Goal: Task Accomplishment & Management: Manage account settings

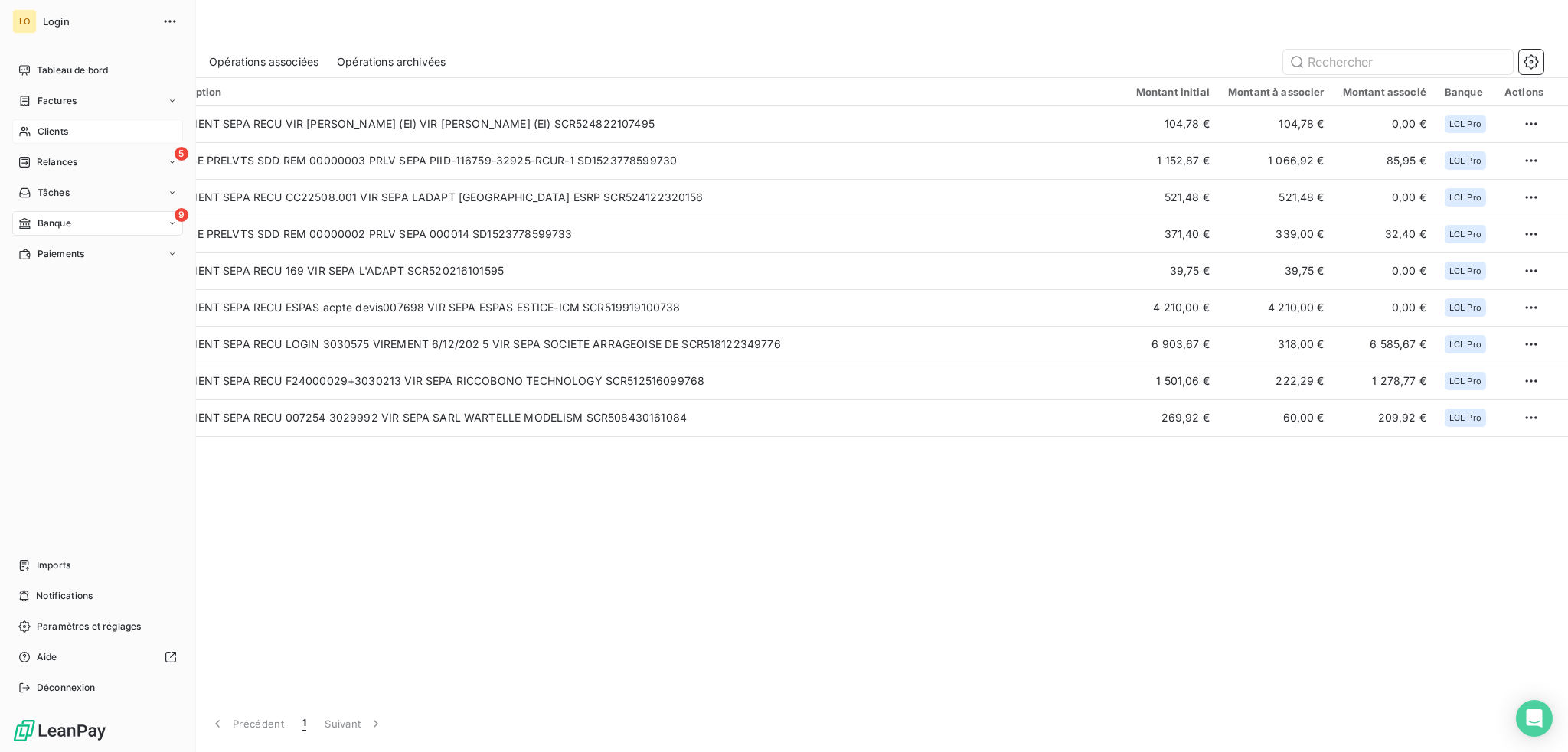
click at [52, 127] on span "Clients" at bounding box center [53, 131] width 31 height 14
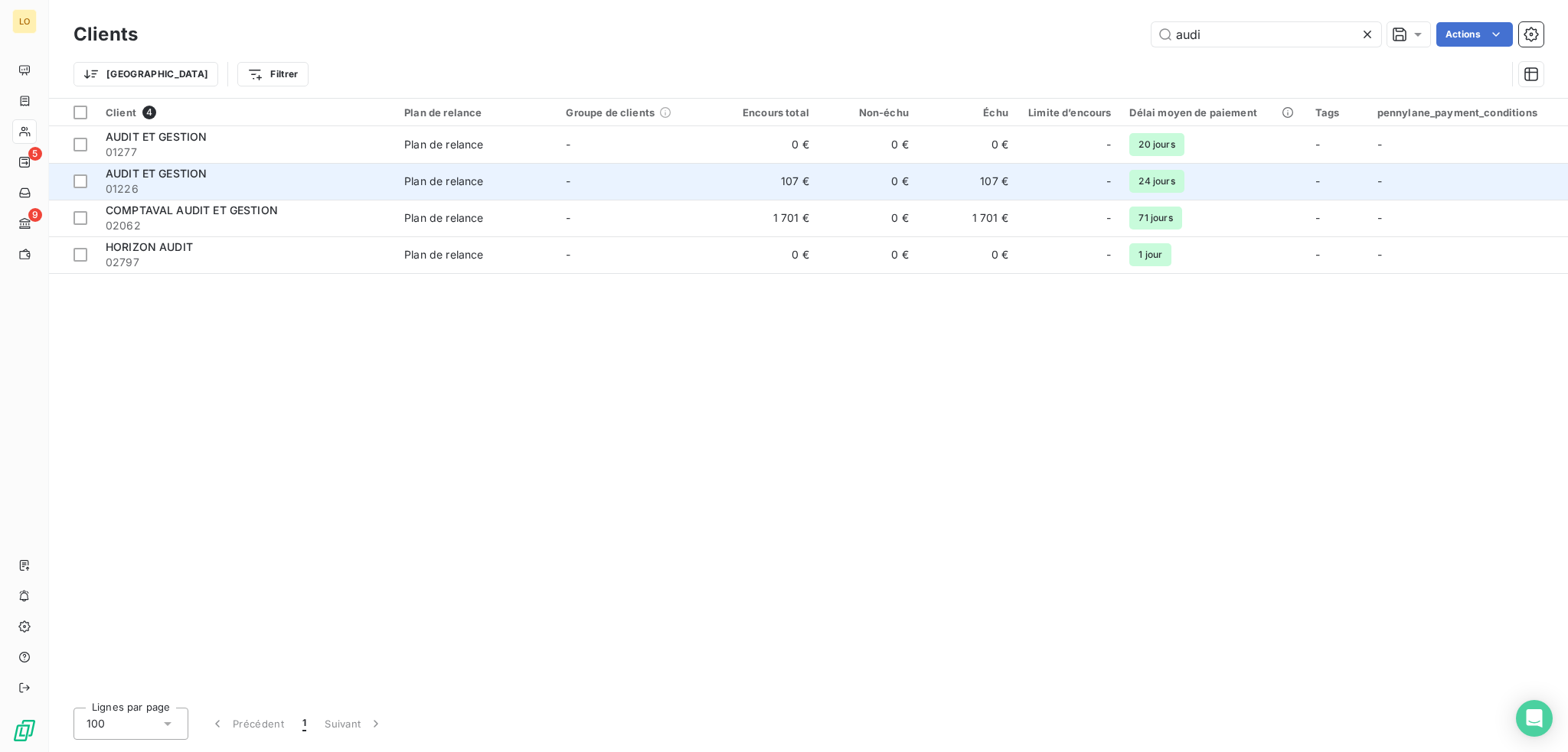
type input "audi"
click at [906, 177] on td "0 €" at bounding box center [868, 181] width 99 height 37
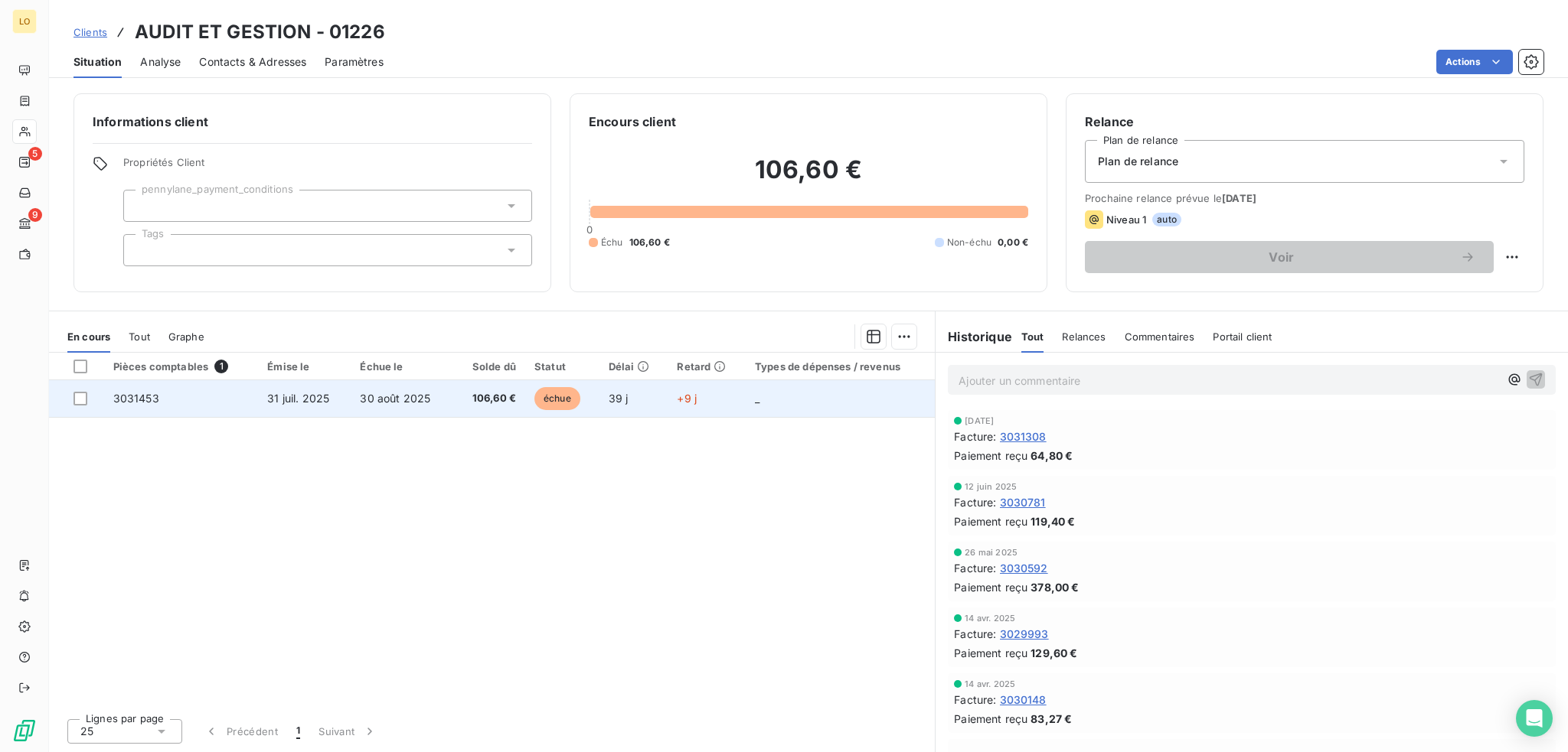
click at [555, 395] on span "échue" at bounding box center [557, 398] width 46 height 23
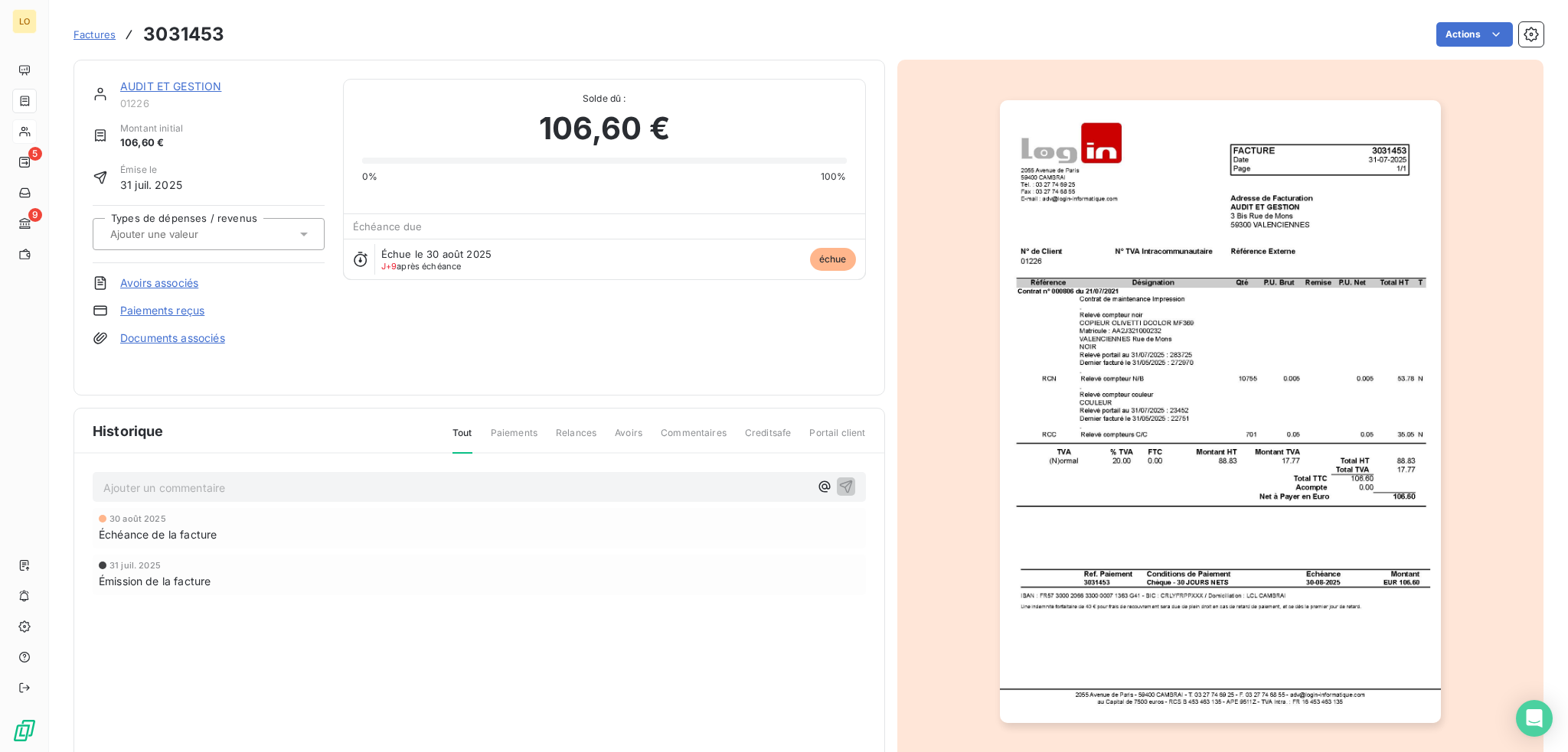
click at [186, 311] on link "Paiements reçus" at bounding box center [162, 311] width 84 height 15
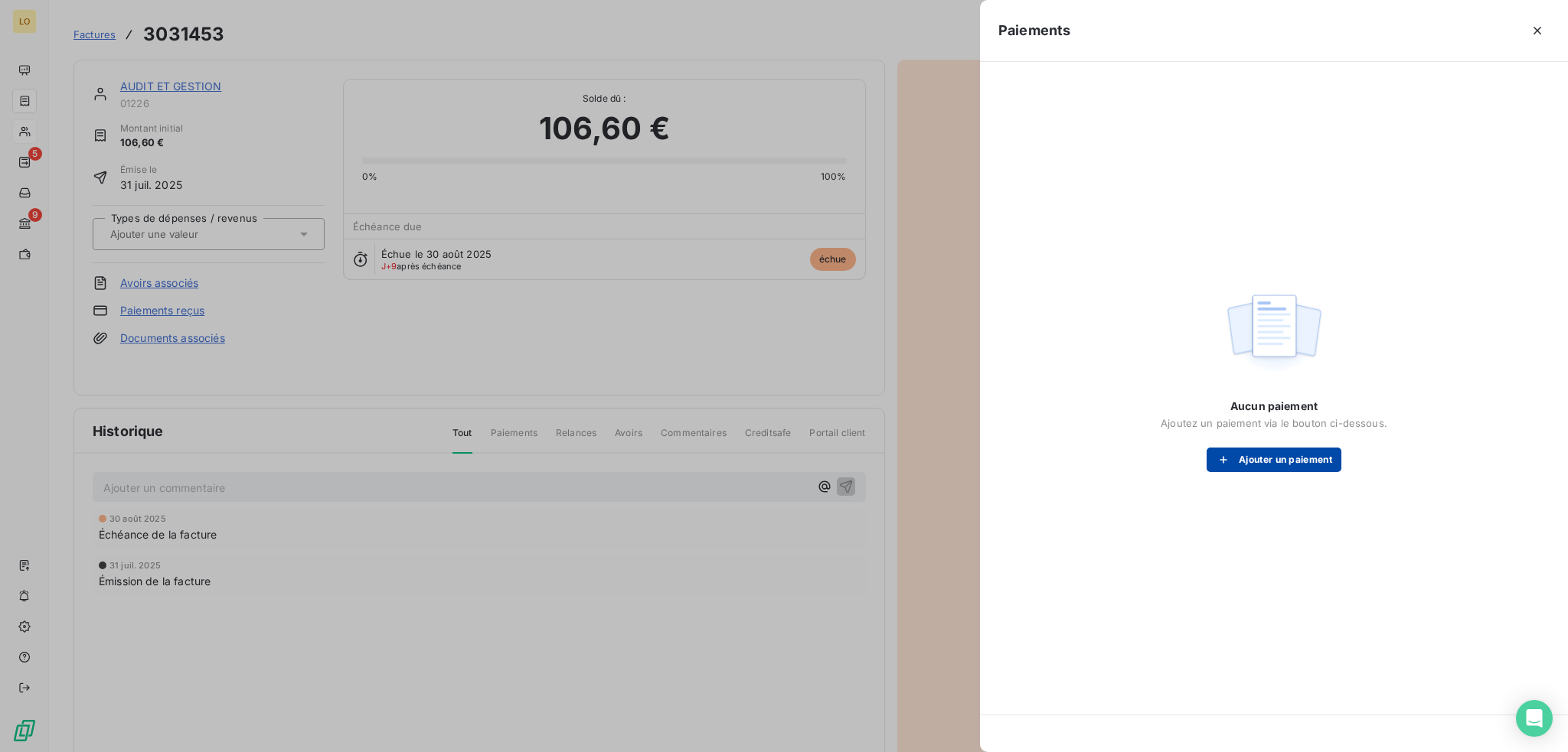
click at [1287, 460] on button "Ajouter un paiement" at bounding box center [1274, 460] width 135 height 24
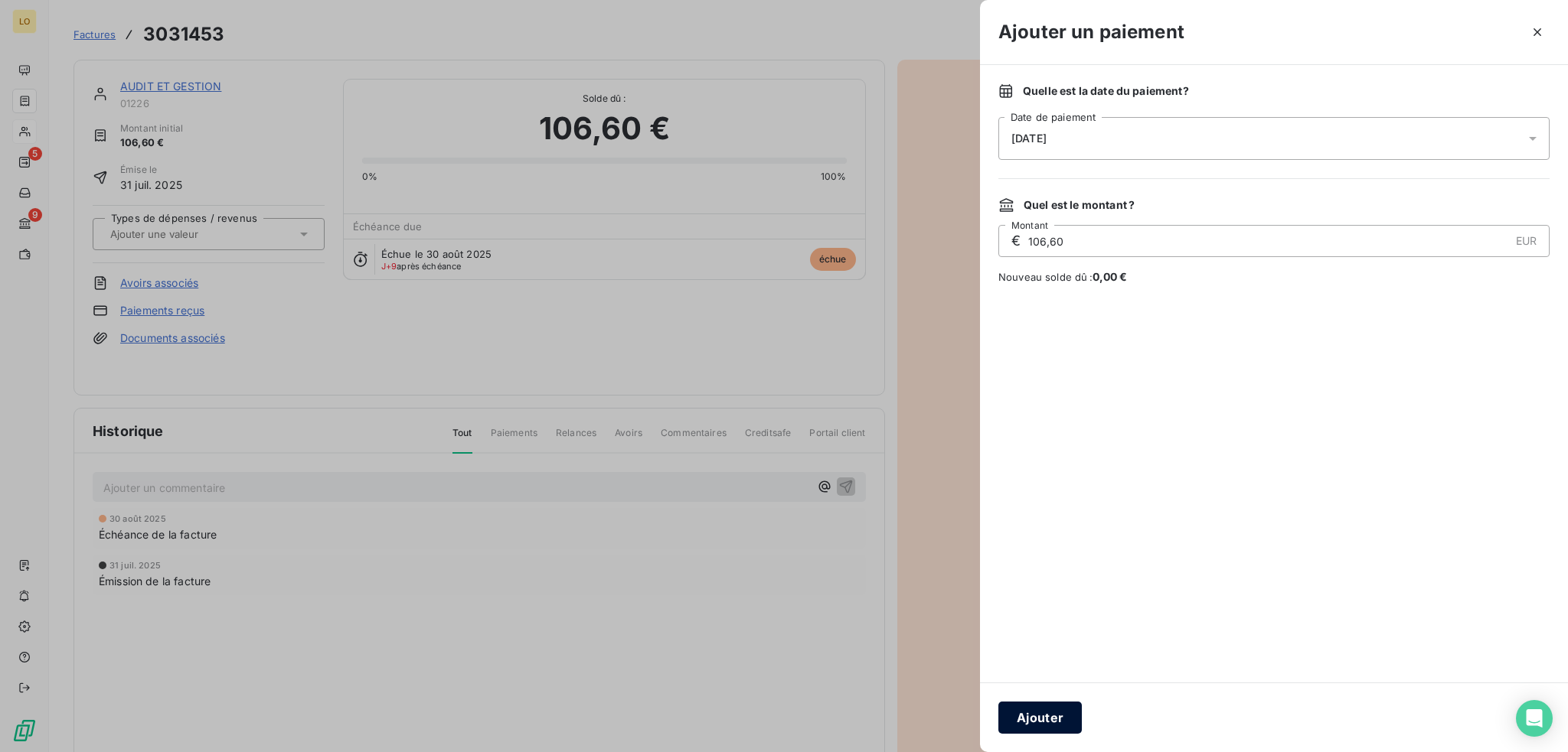
click at [1043, 725] on button "Ajouter" at bounding box center [1040, 718] width 83 height 32
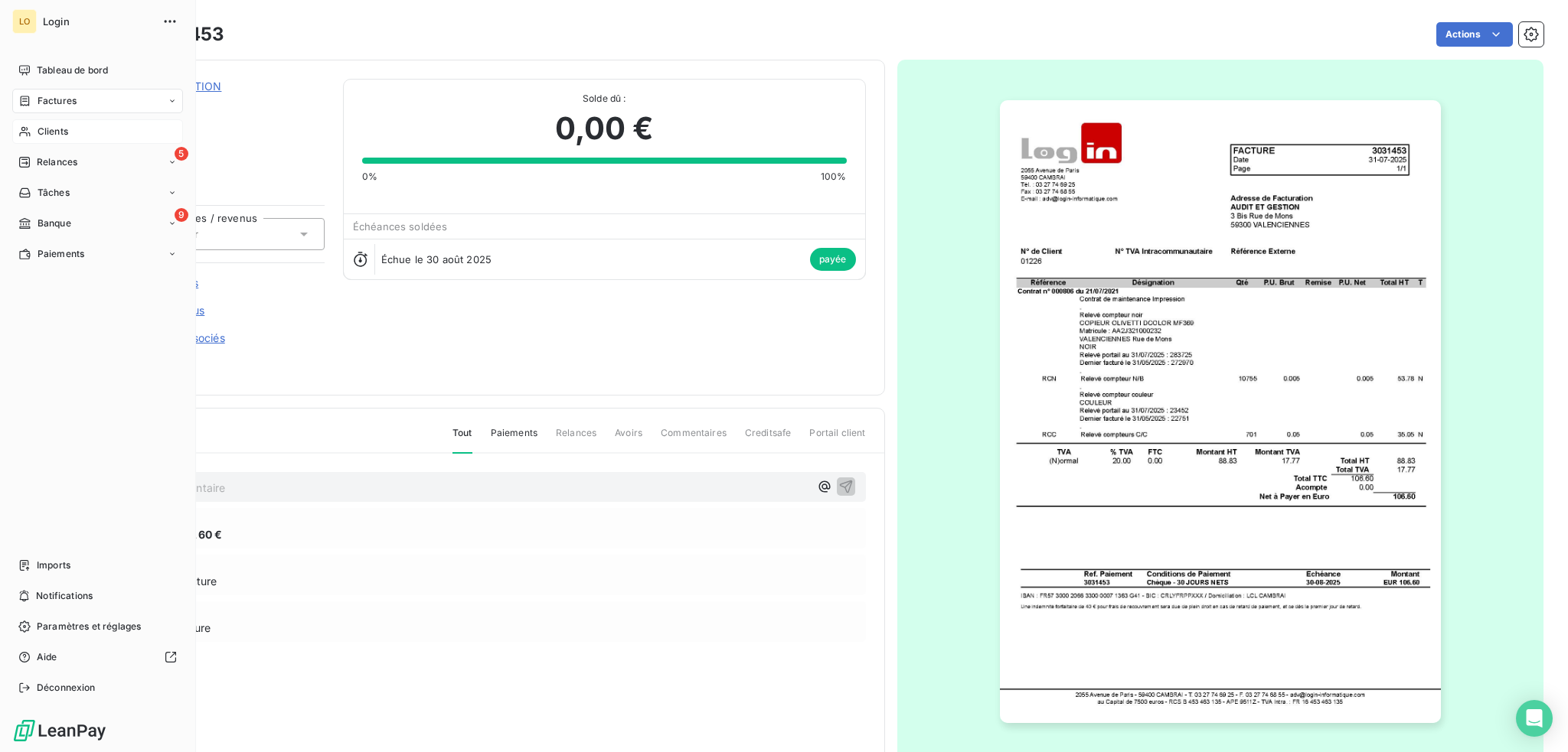
click at [49, 125] on span "Clients" at bounding box center [53, 131] width 31 height 14
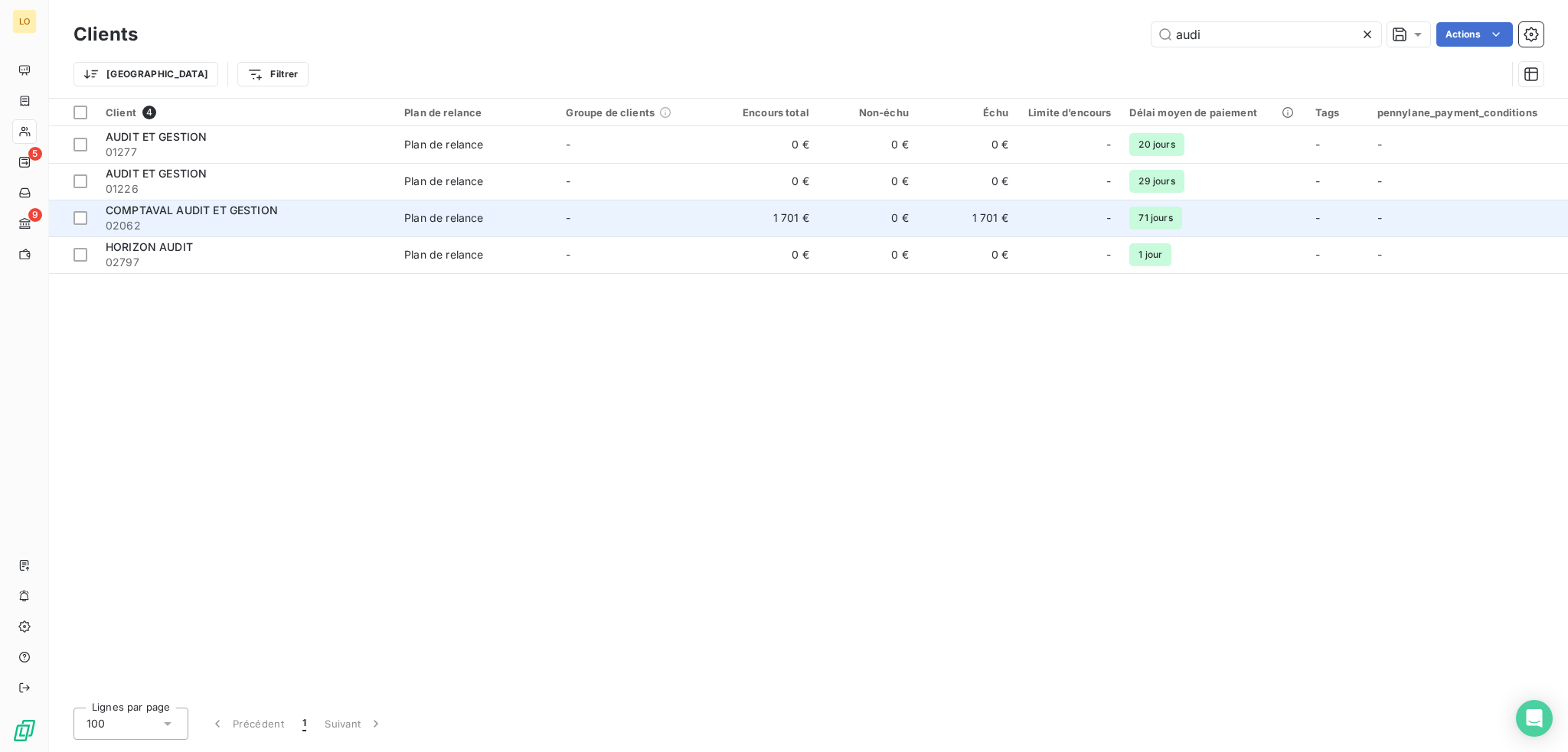
click at [246, 215] on span "COMPTAVAL AUDIT ET GESTION" at bounding box center [191, 209] width 173 height 13
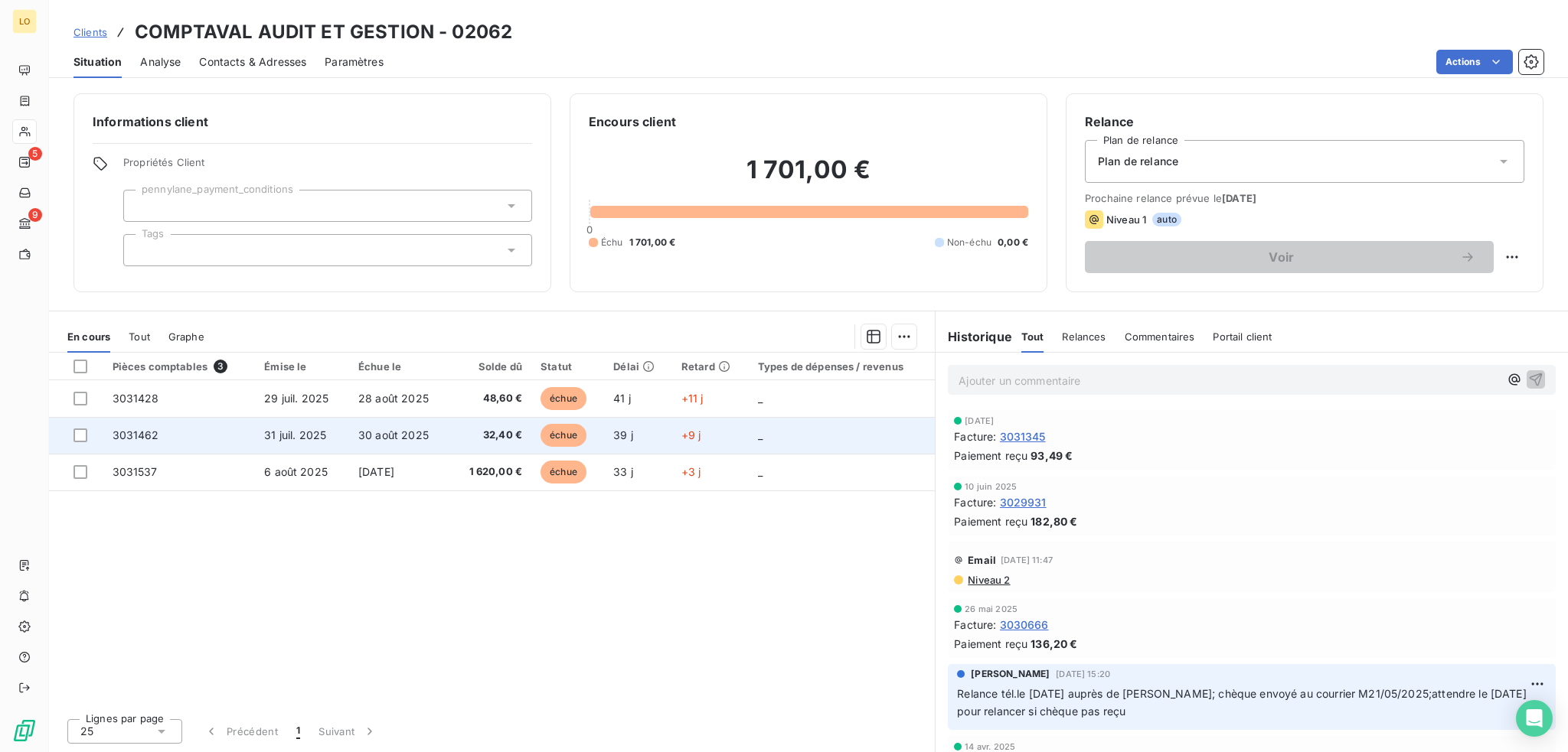
click at [561, 428] on span "échue" at bounding box center [564, 435] width 46 height 23
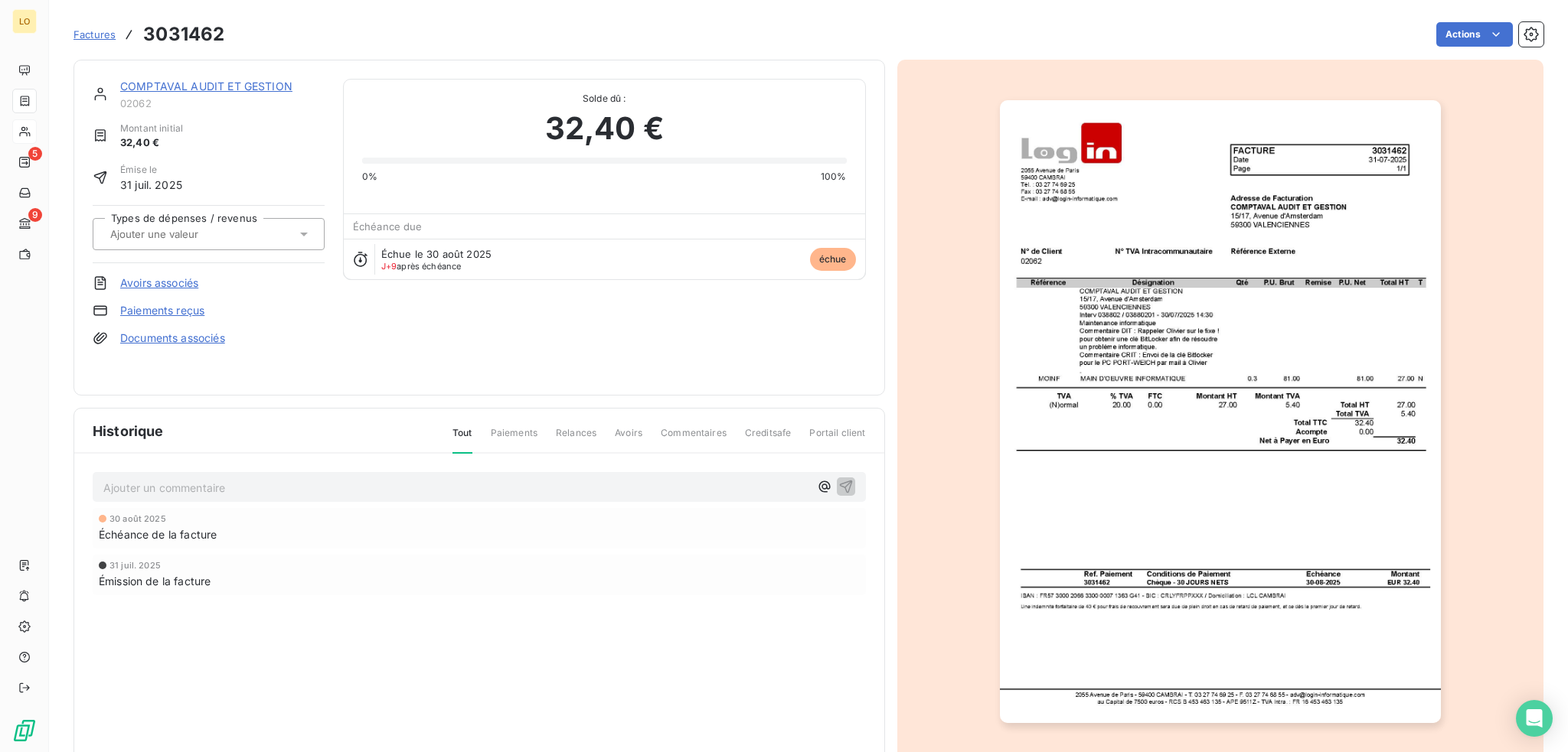
click at [204, 314] on link "Paiements reçus" at bounding box center [162, 311] width 84 height 15
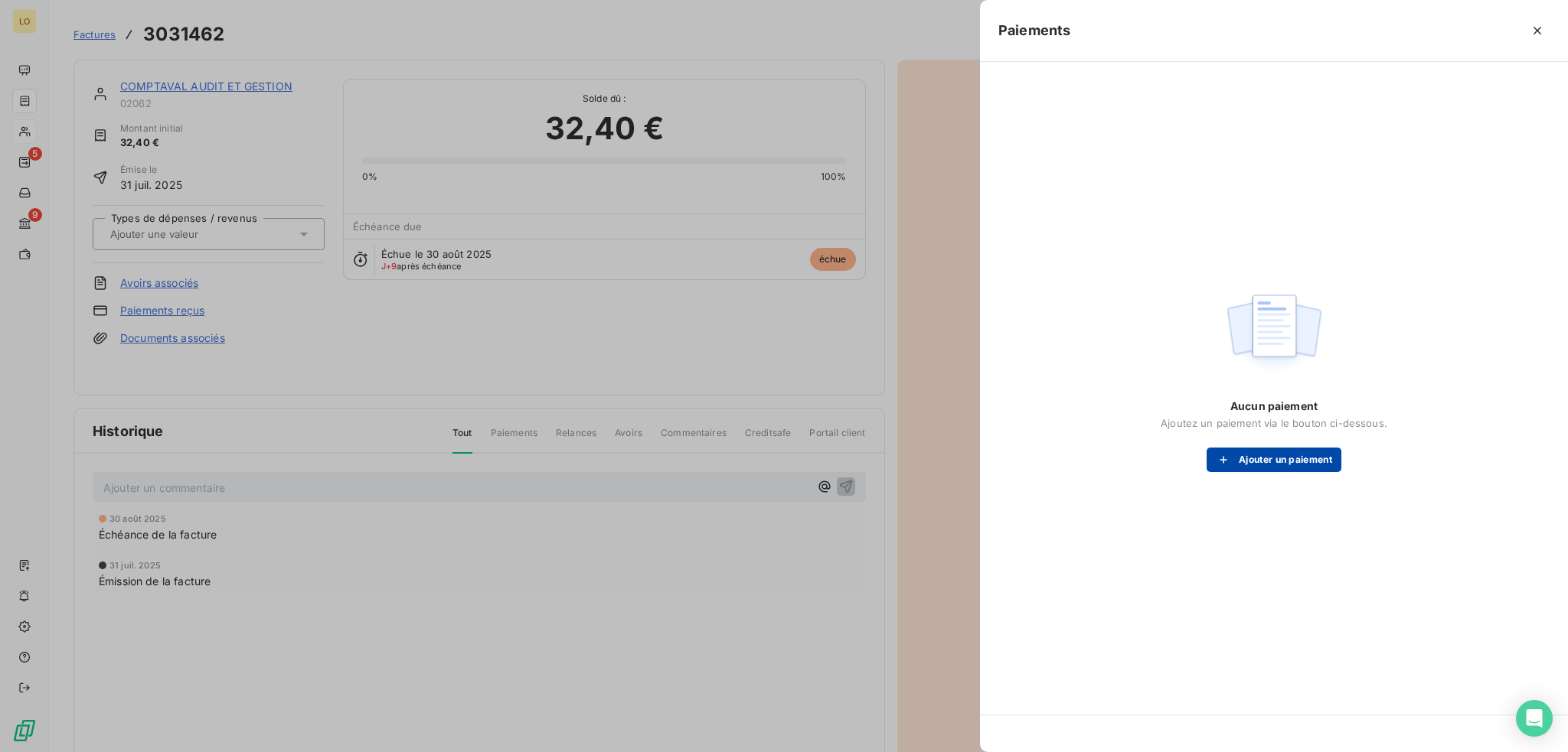
click at [1264, 458] on button "Ajouter un paiement" at bounding box center [1274, 460] width 135 height 24
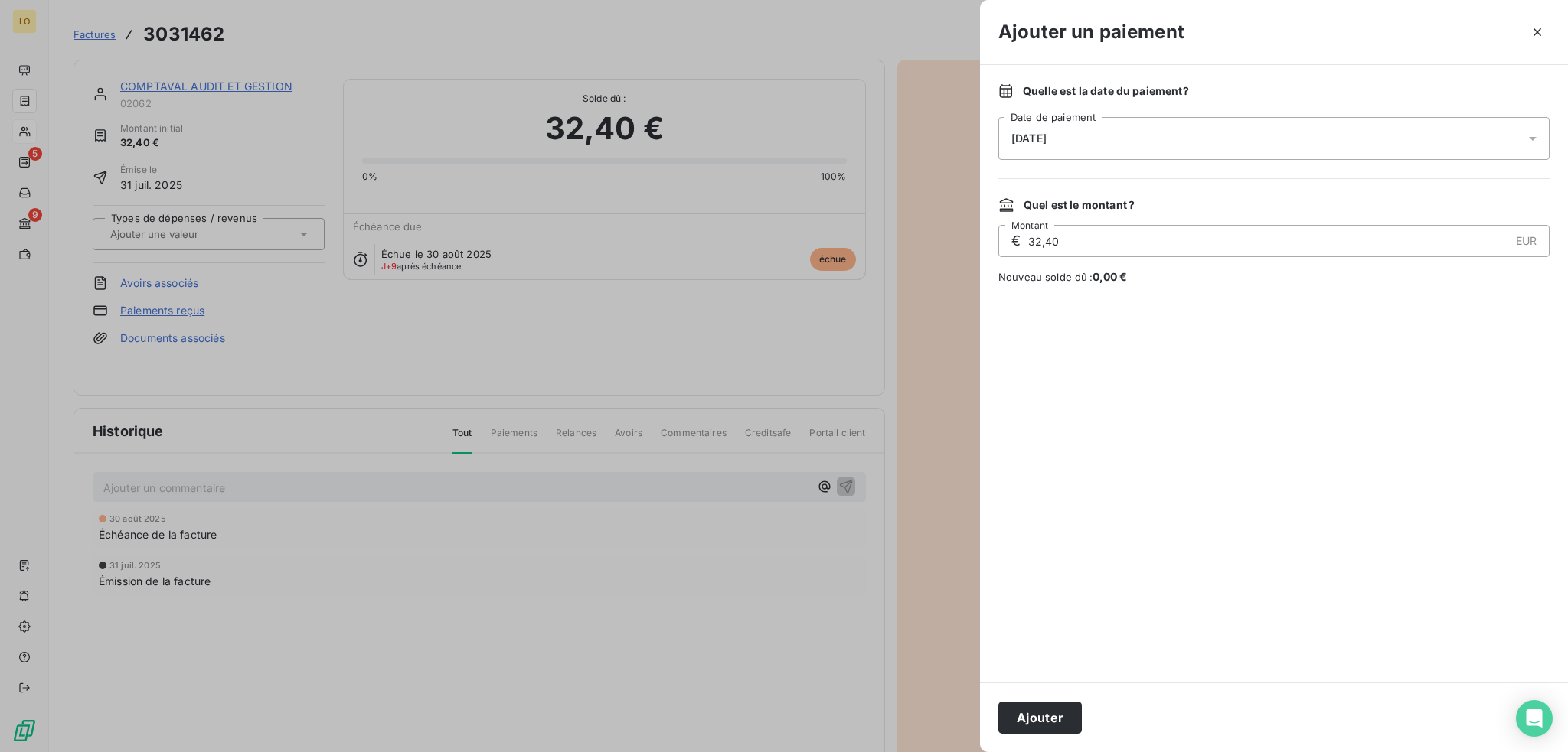
click at [1055, 721] on button "Ajouter" at bounding box center [1040, 718] width 83 height 32
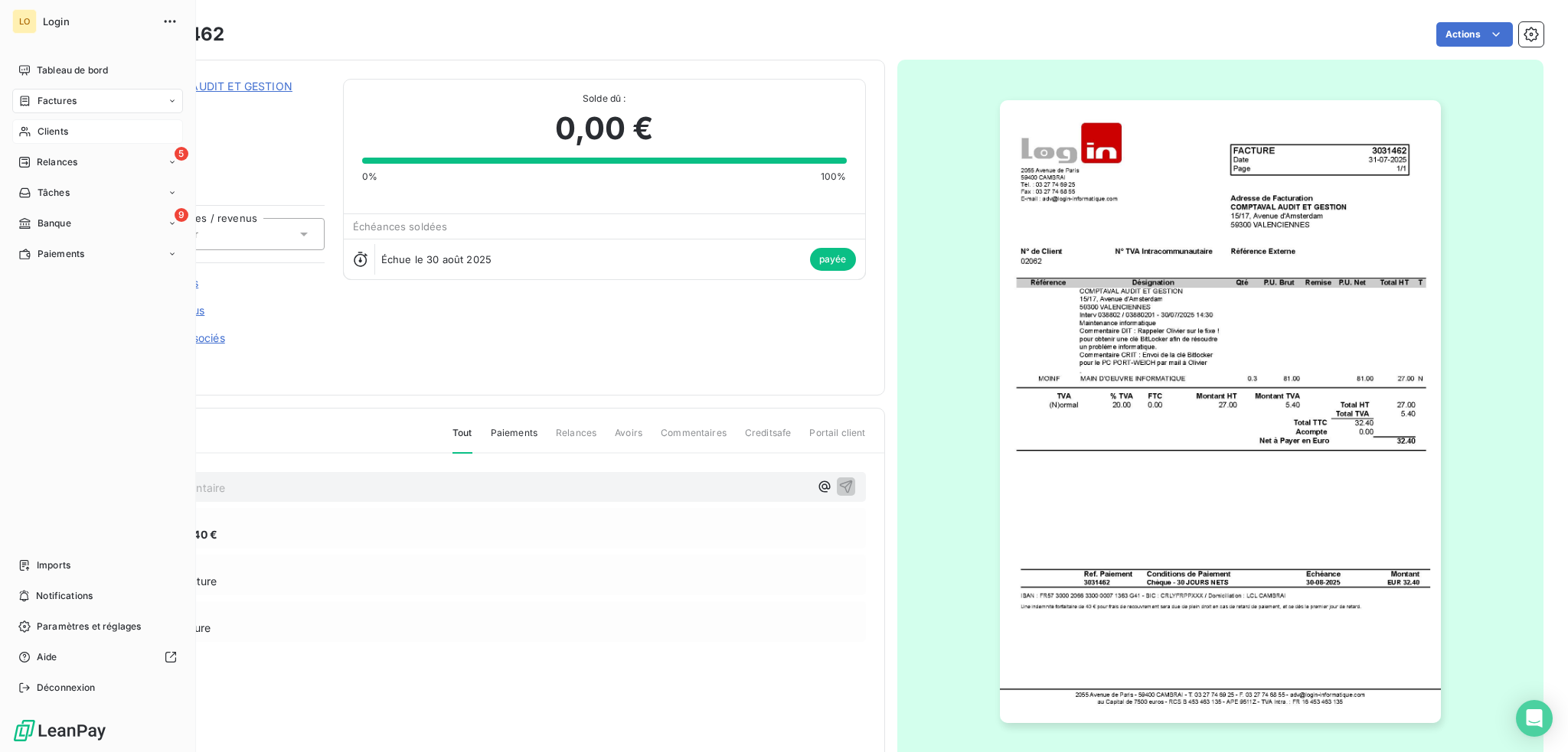
click at [49, 131] on span "Clients" at bounding box center [53, 131] width 31 height 14
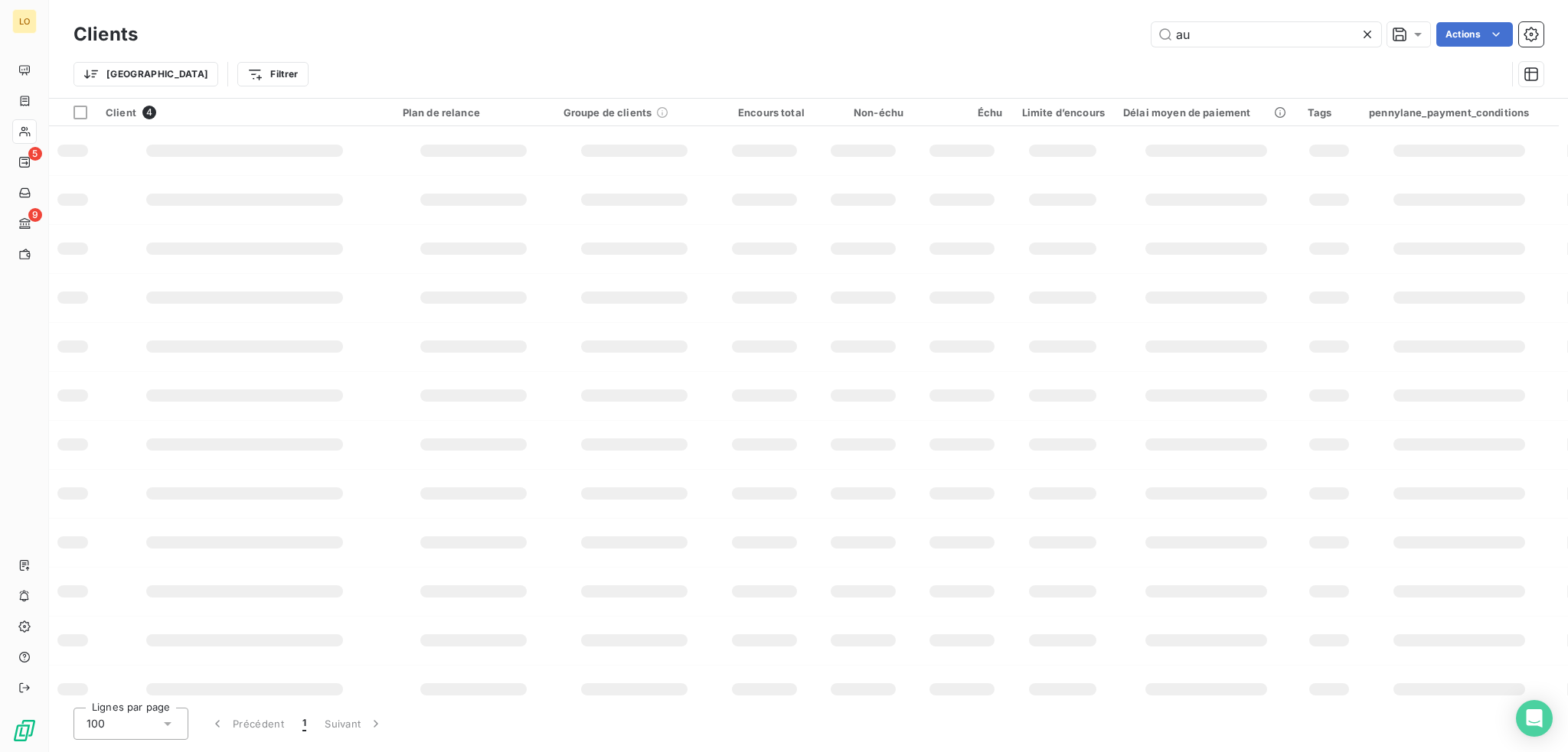
type input "a"
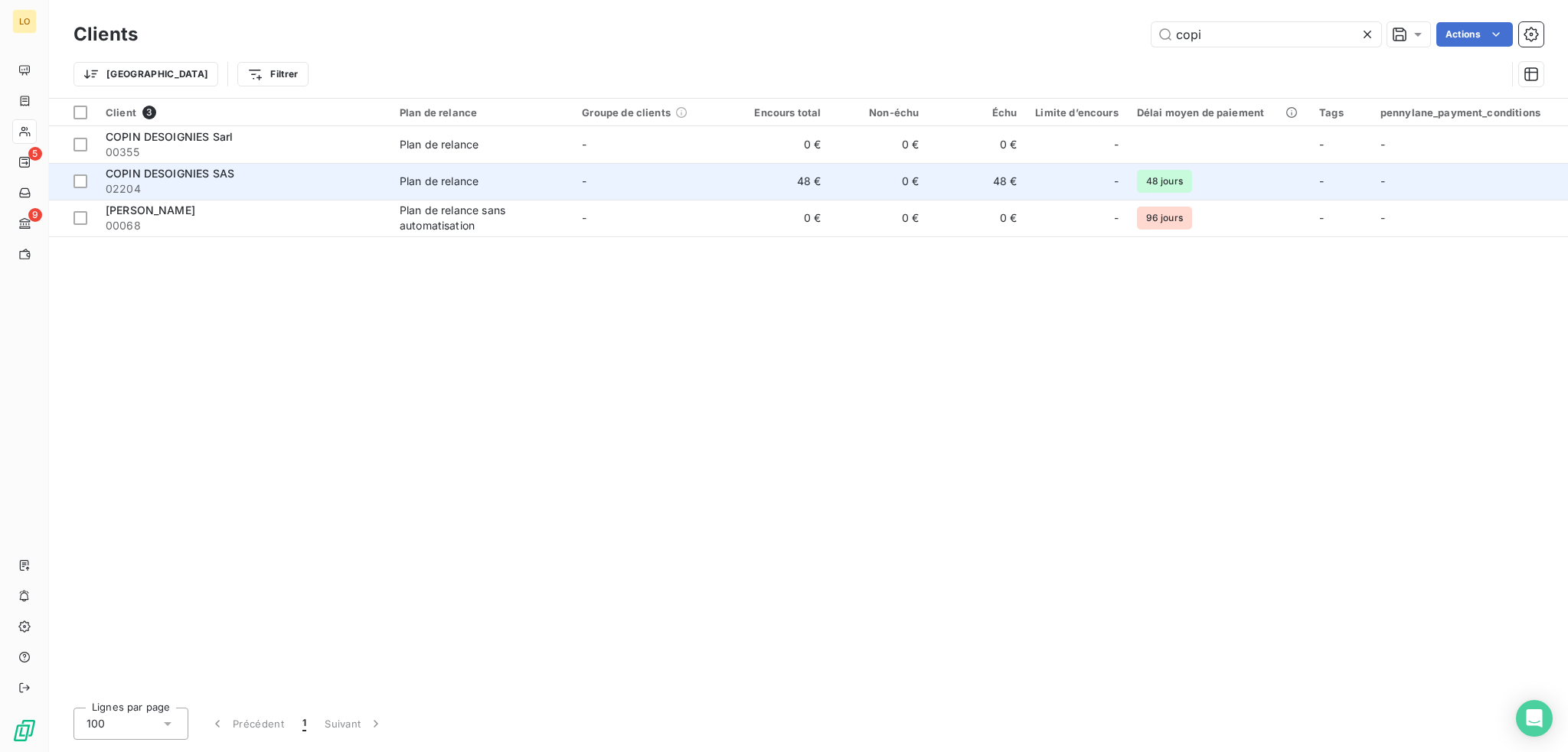
type input "copi"
click at [183, 179] on span "COPIN DESOIGNIES SAS" at bounding box center [170, 173] width 128 height 13
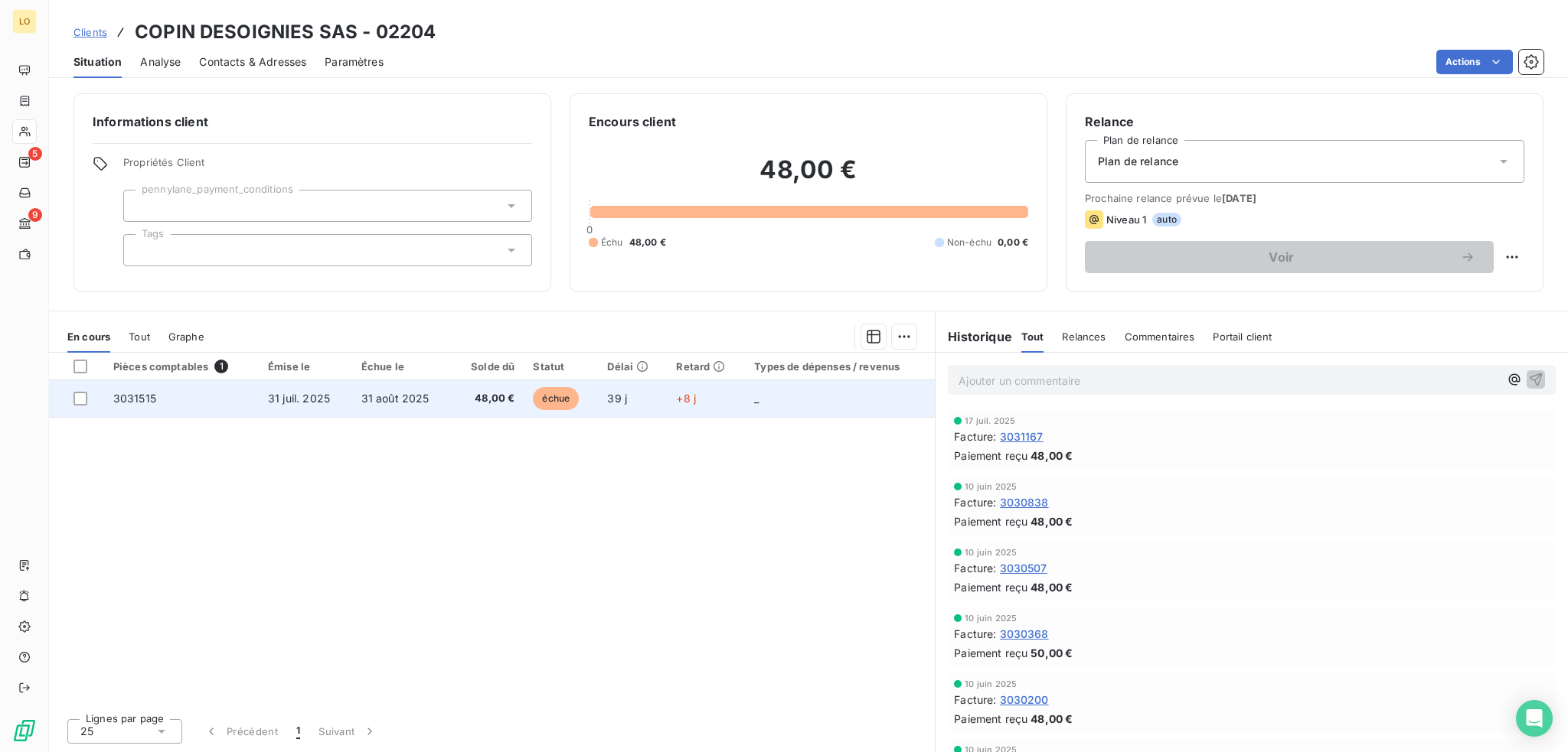
click at [551, 400] on span "échue" at bounding box center [555, 398] width 46 height 23
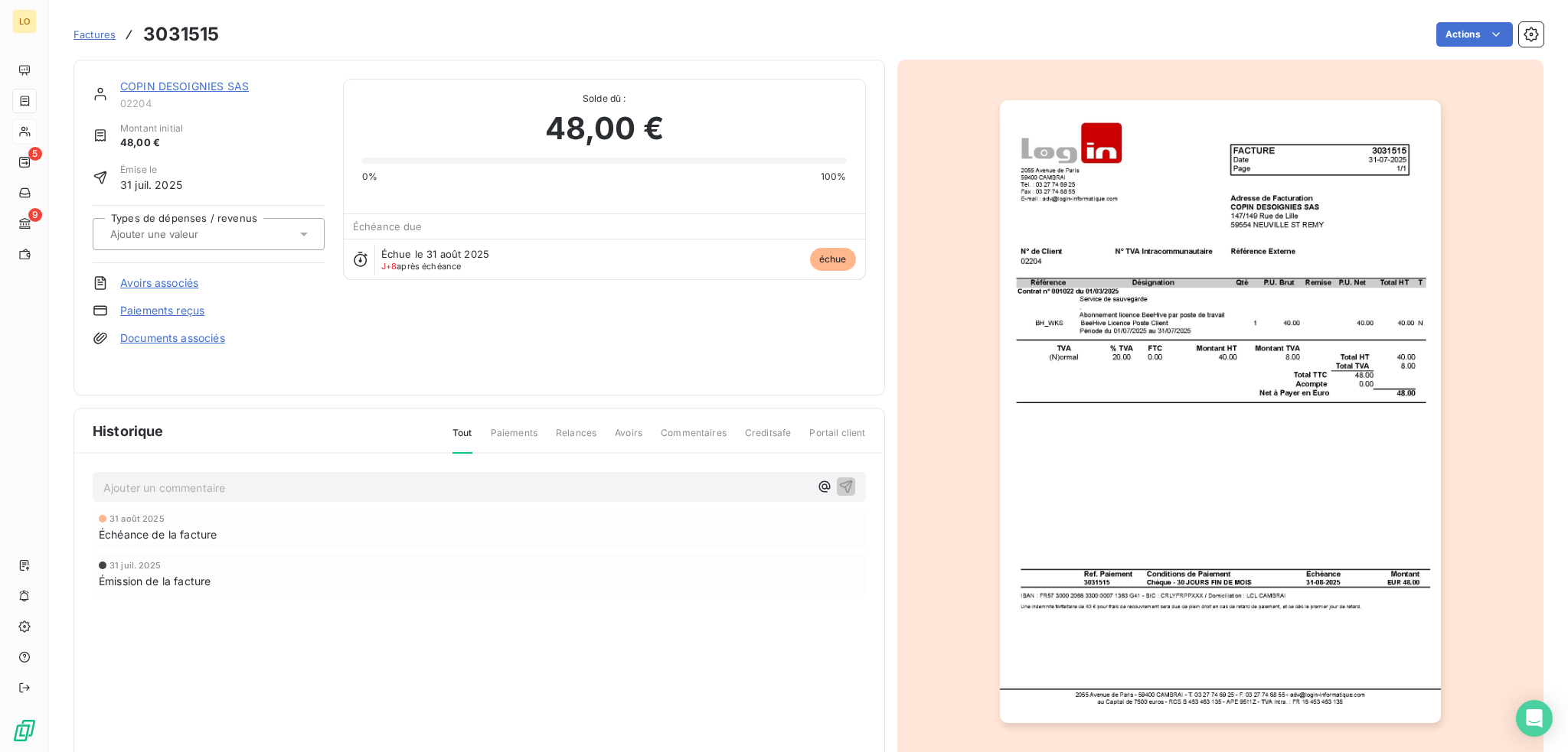
click at [190, 313] on link "Paiements reçus" at bounding box center [162, 311] width 84 height 15
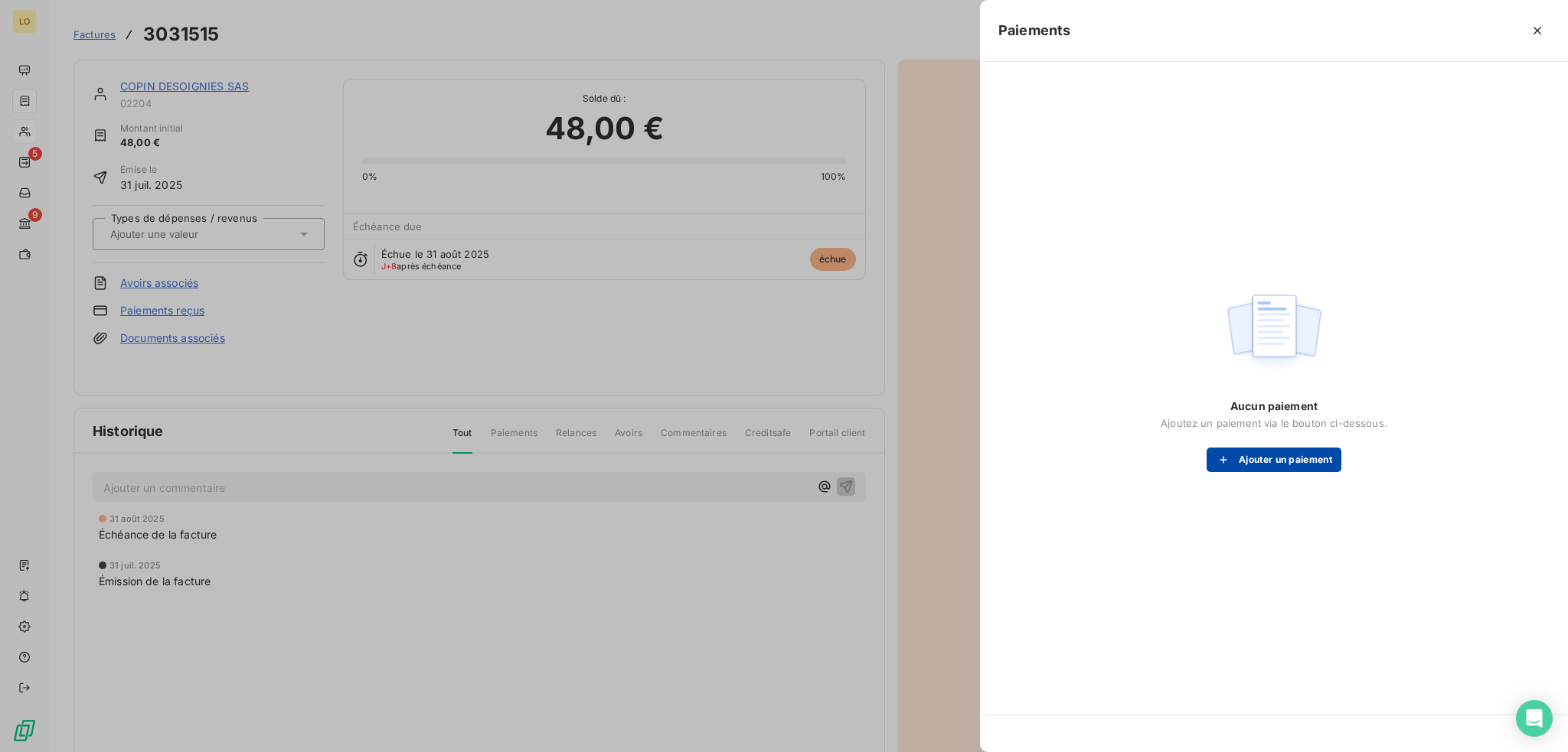
click at [1320, 462] on button "Ajouter un paiement" at bounding box center [1274, 460] width 135 height 24
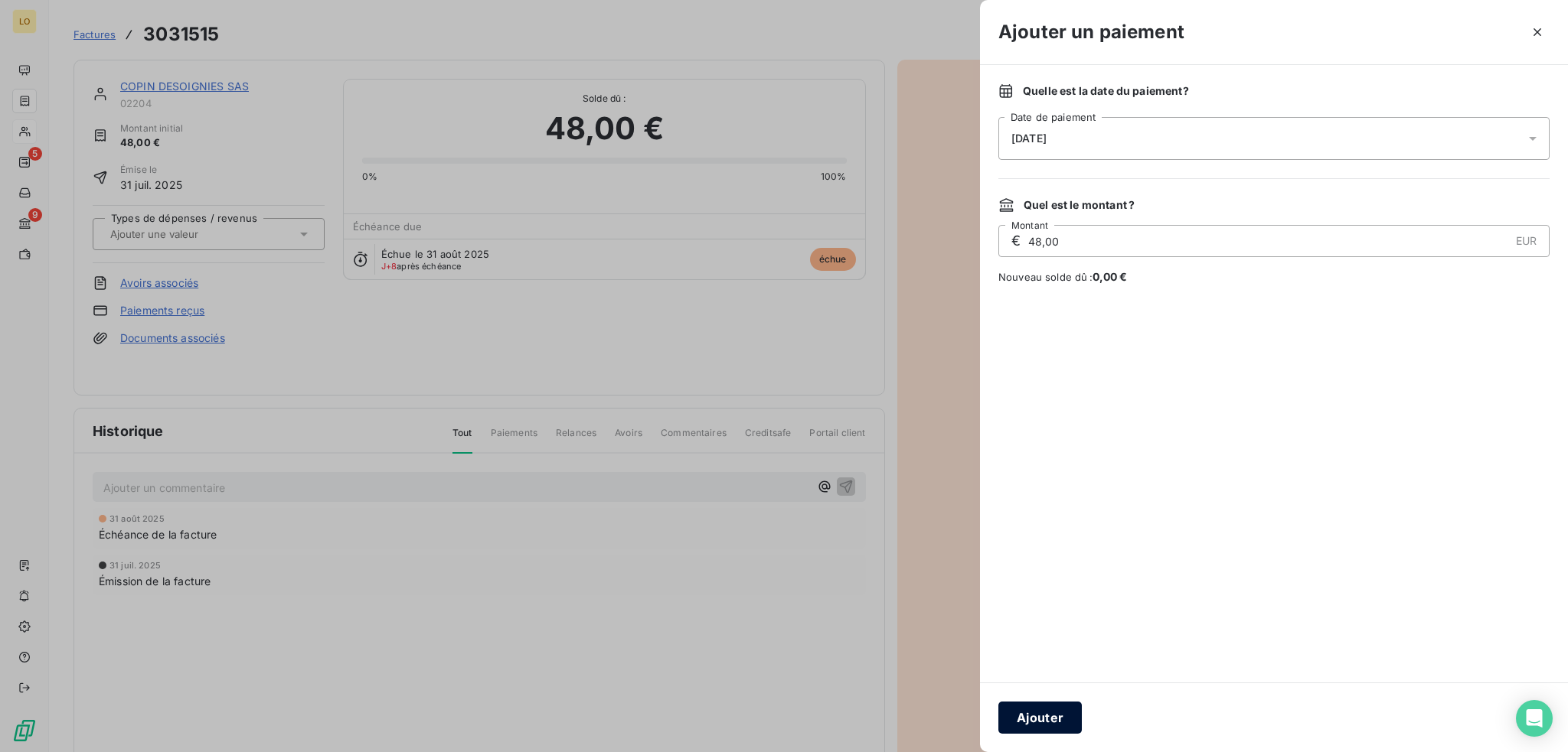
click at [1043, 721] on button "Ajouter" at bounding box center [1040, 718] width 83 height 32
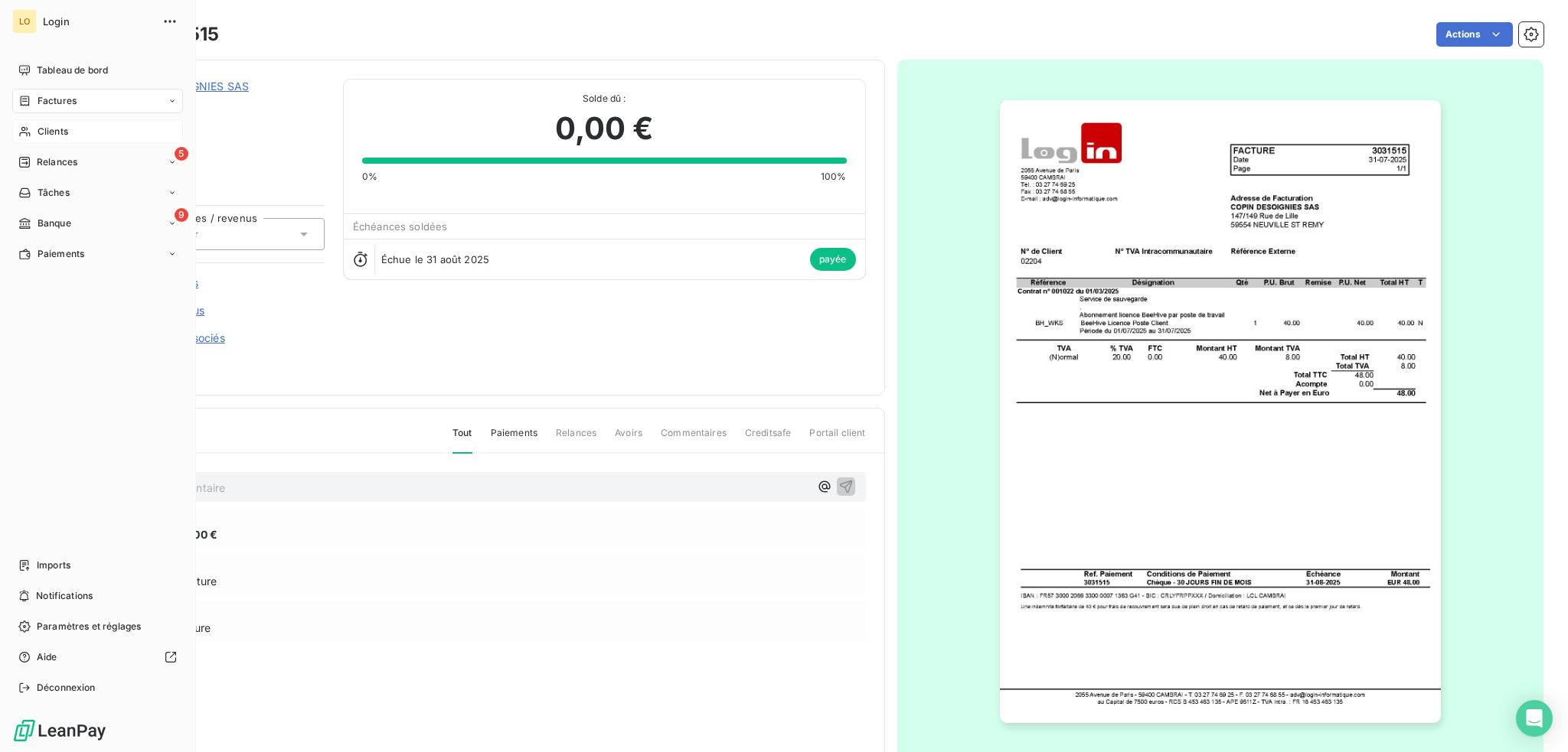
click at [49, 128] on span "Clients" at bounding box center [53, 131] width 31 height 14
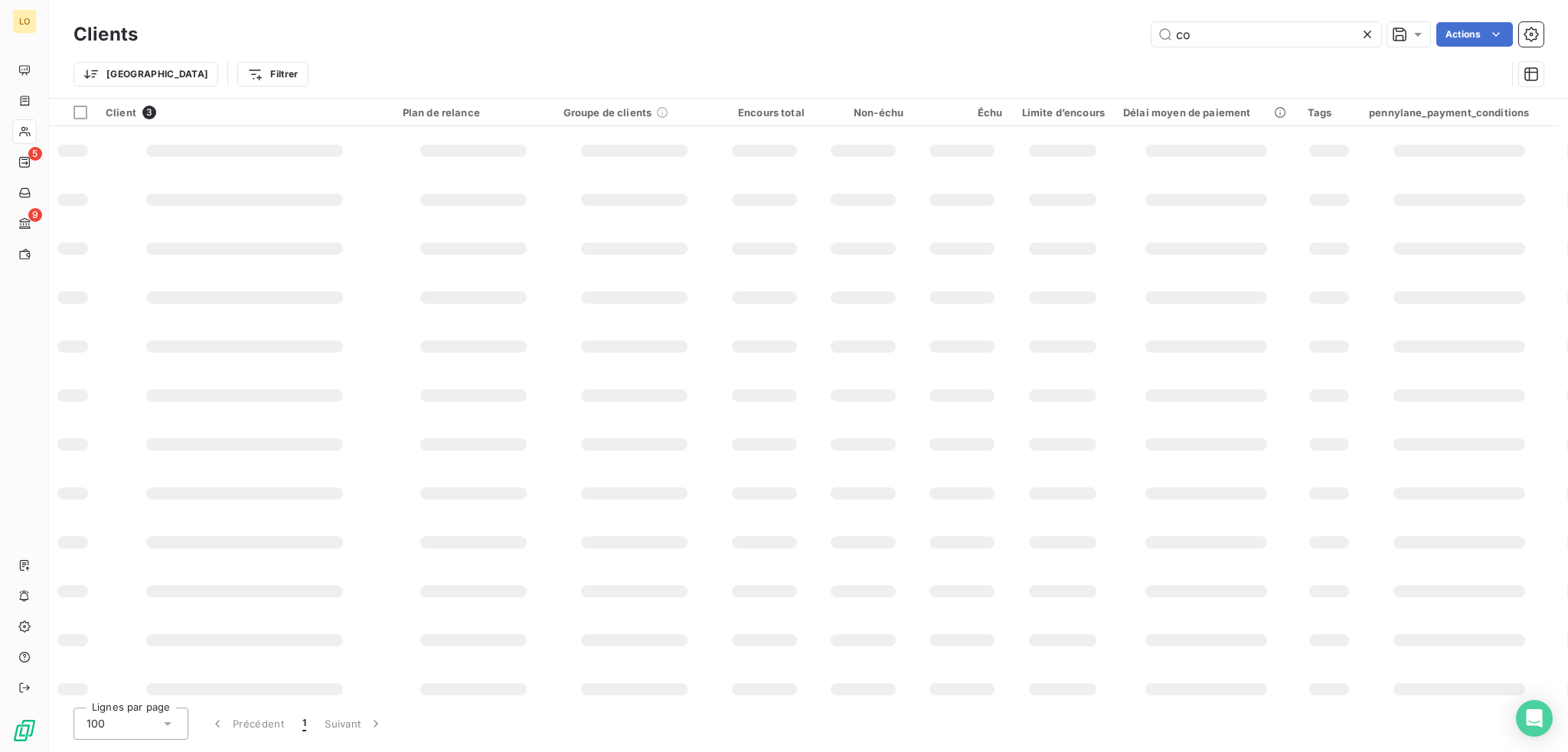
type input "c"
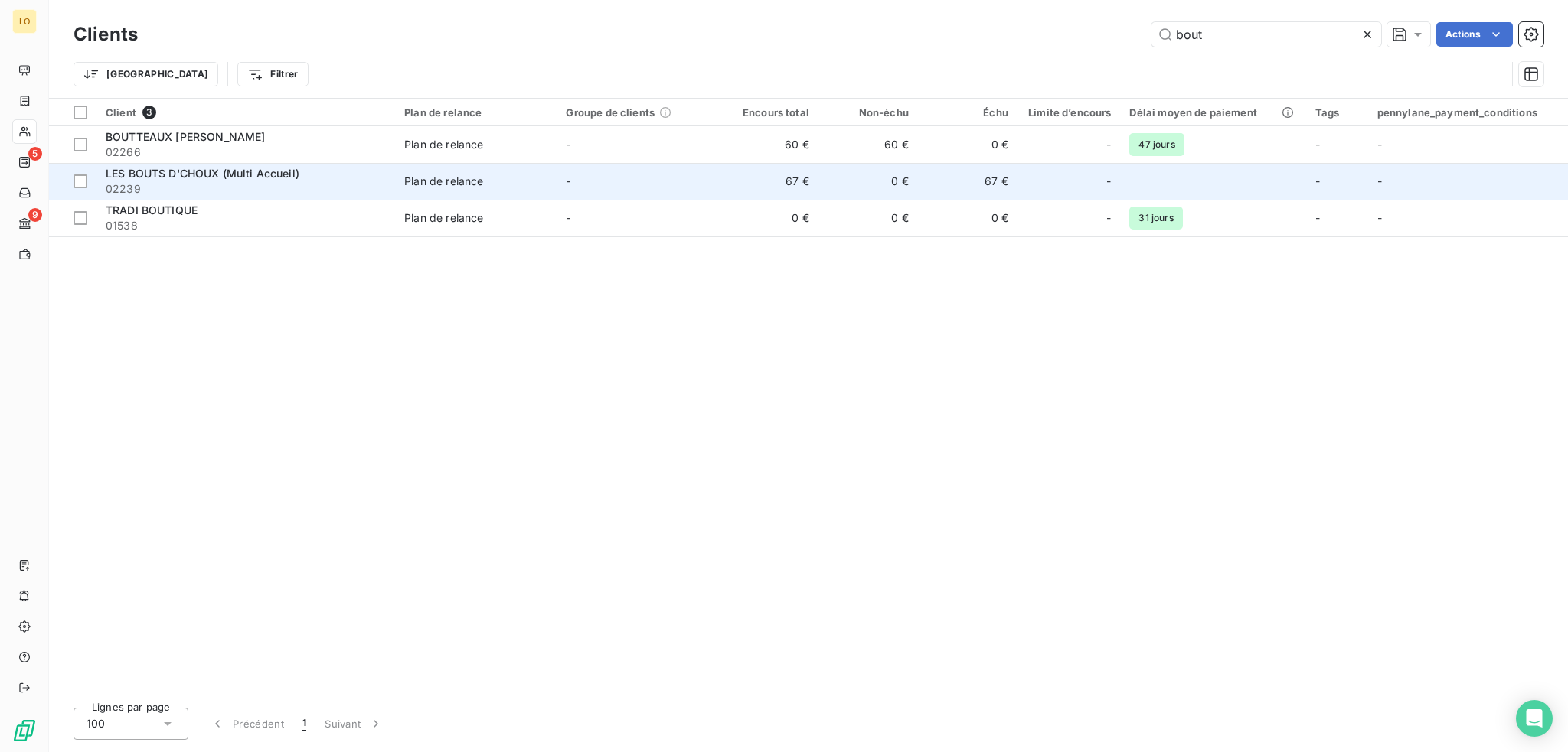
type input "bout"
click at [351, 181] on span "02239" at bounding box center [246, 189] width 280 height 15
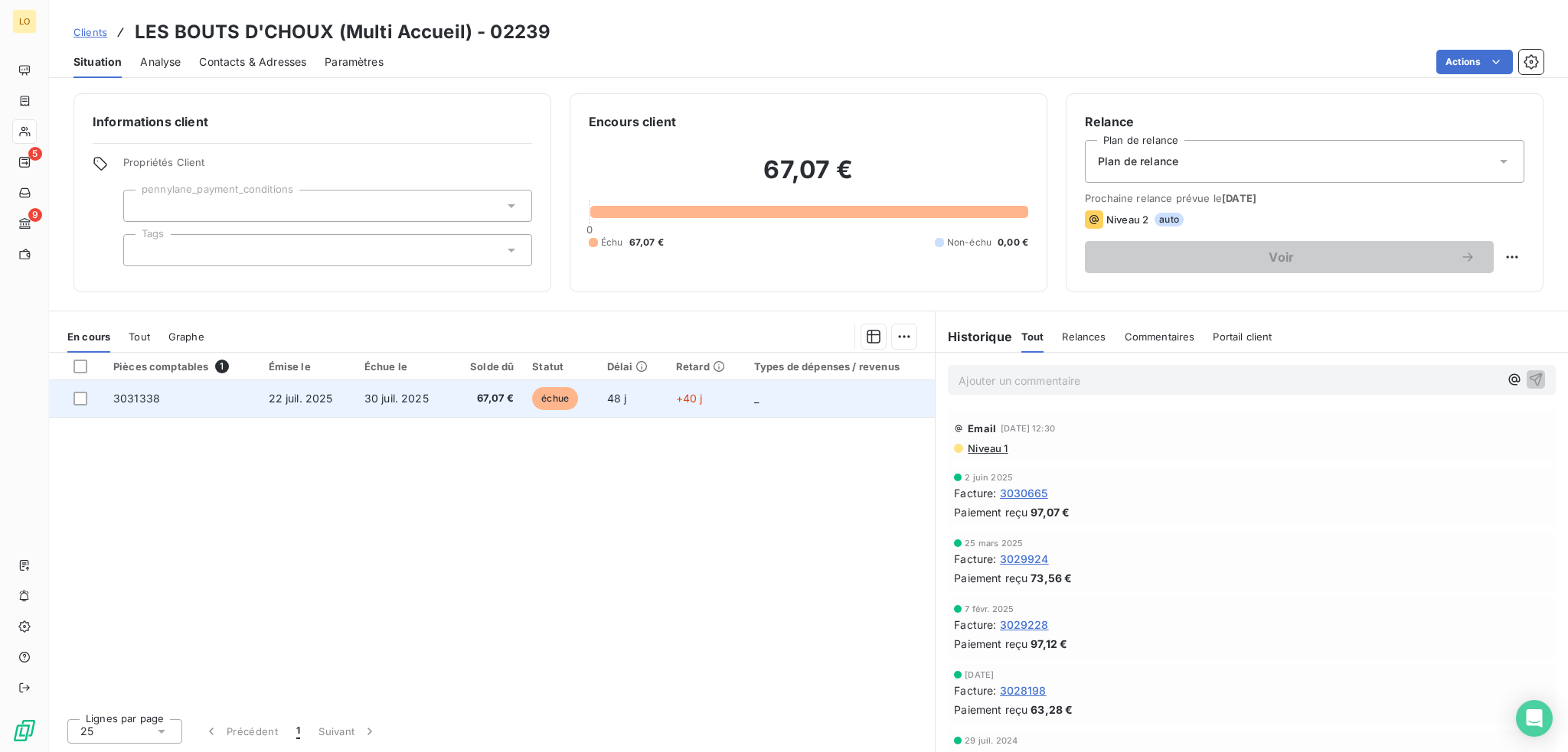
click at [548, 394] on span "échue" at bounding box center [555, 398] width 46 height 23
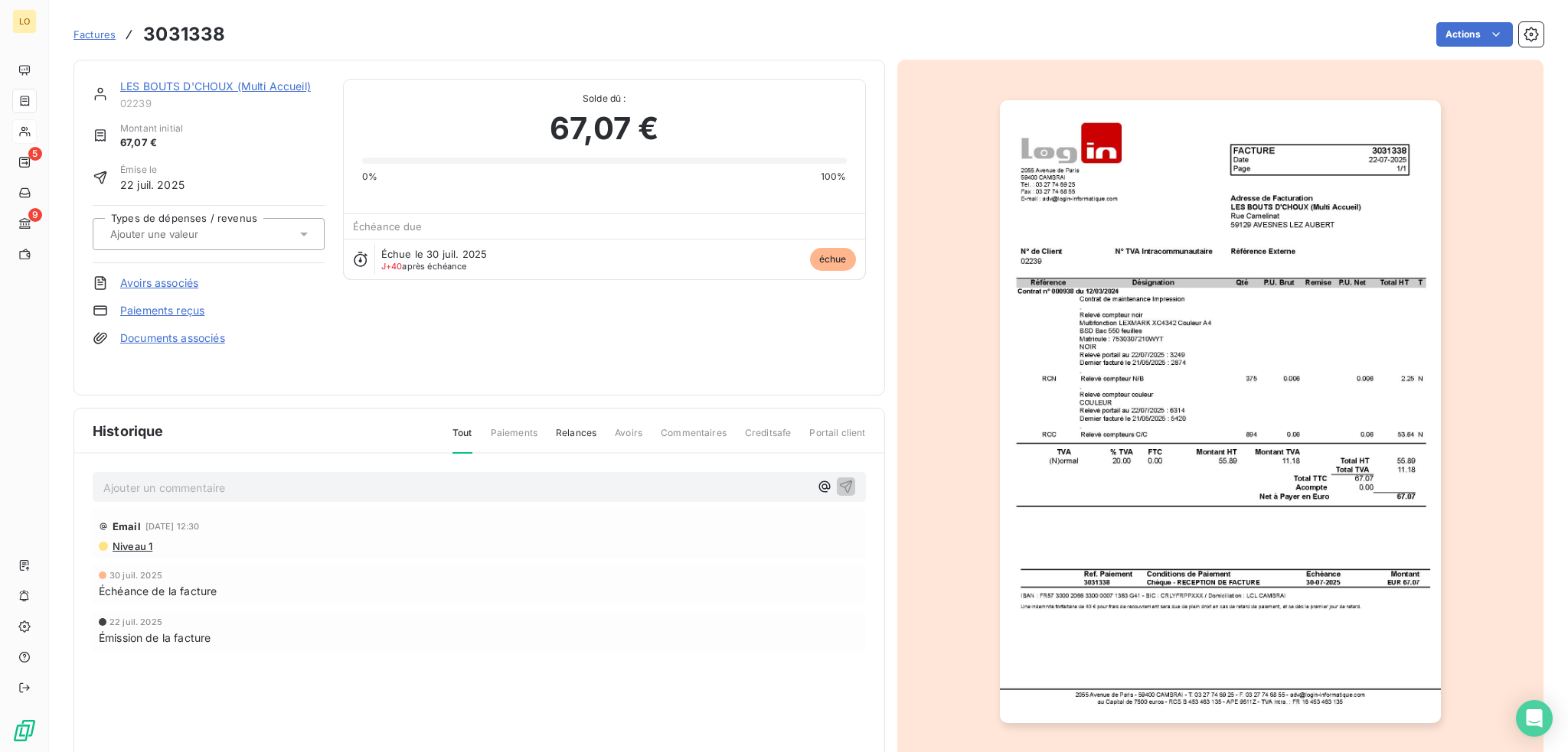
click at [199, 312] on link "Paiements reçus" at bounding box center [162, 311] width 84 height 15
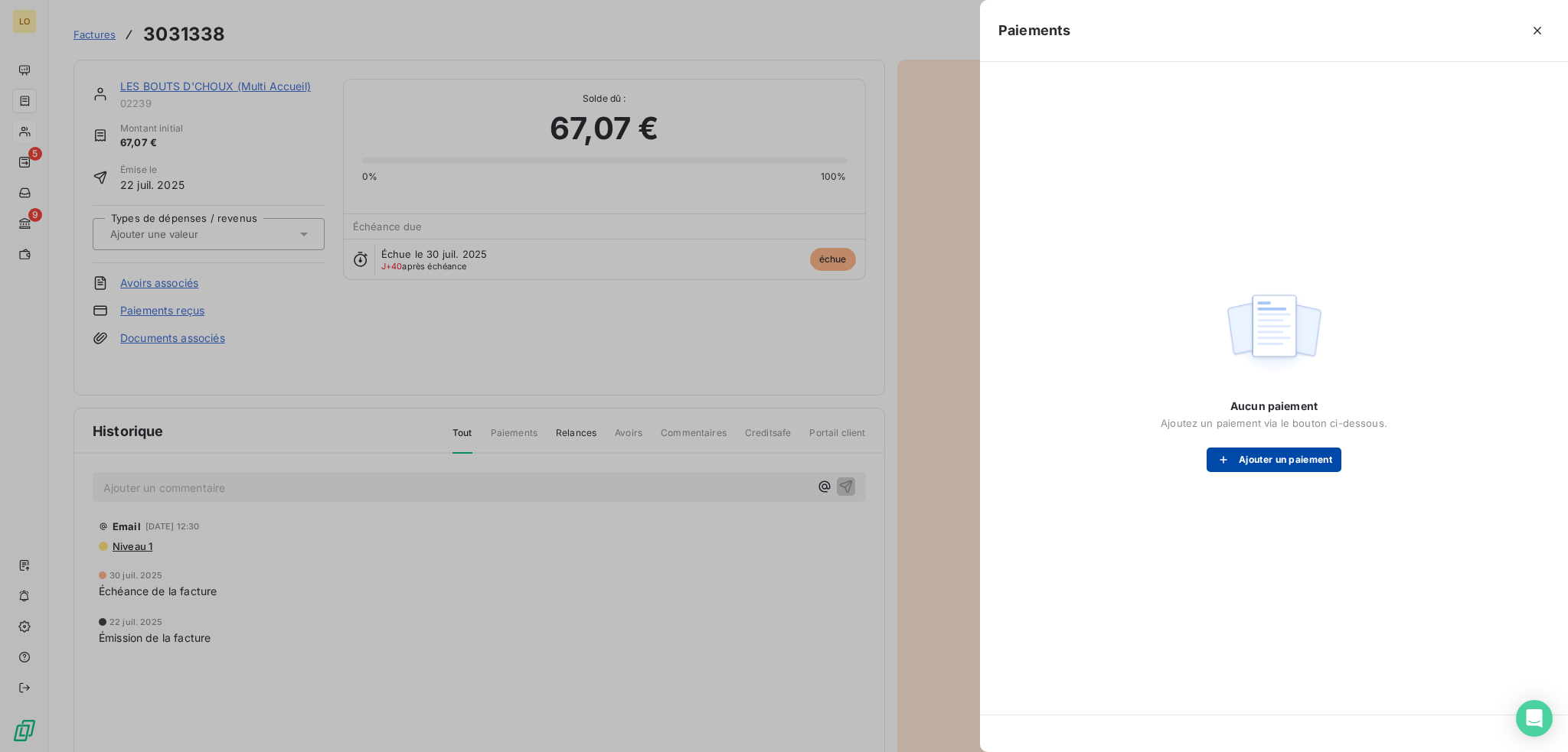
click at [1295, 455] on button "Ajouter un paiement" at bounding box center [1274, 460] width 135 height 24
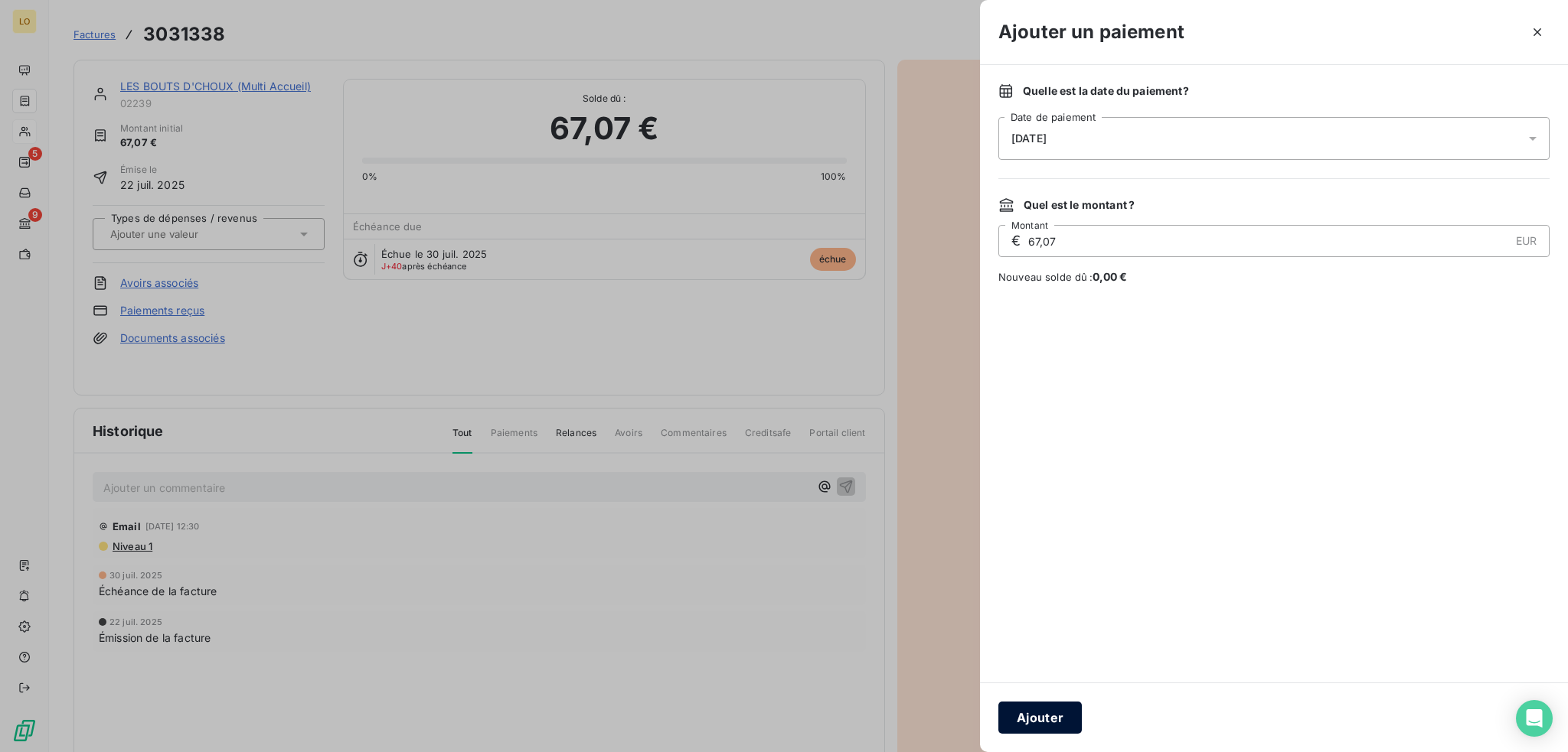
click at [1048, 716] on button "Ajouter" at bounding box center [1040, 718] width 83 height 32
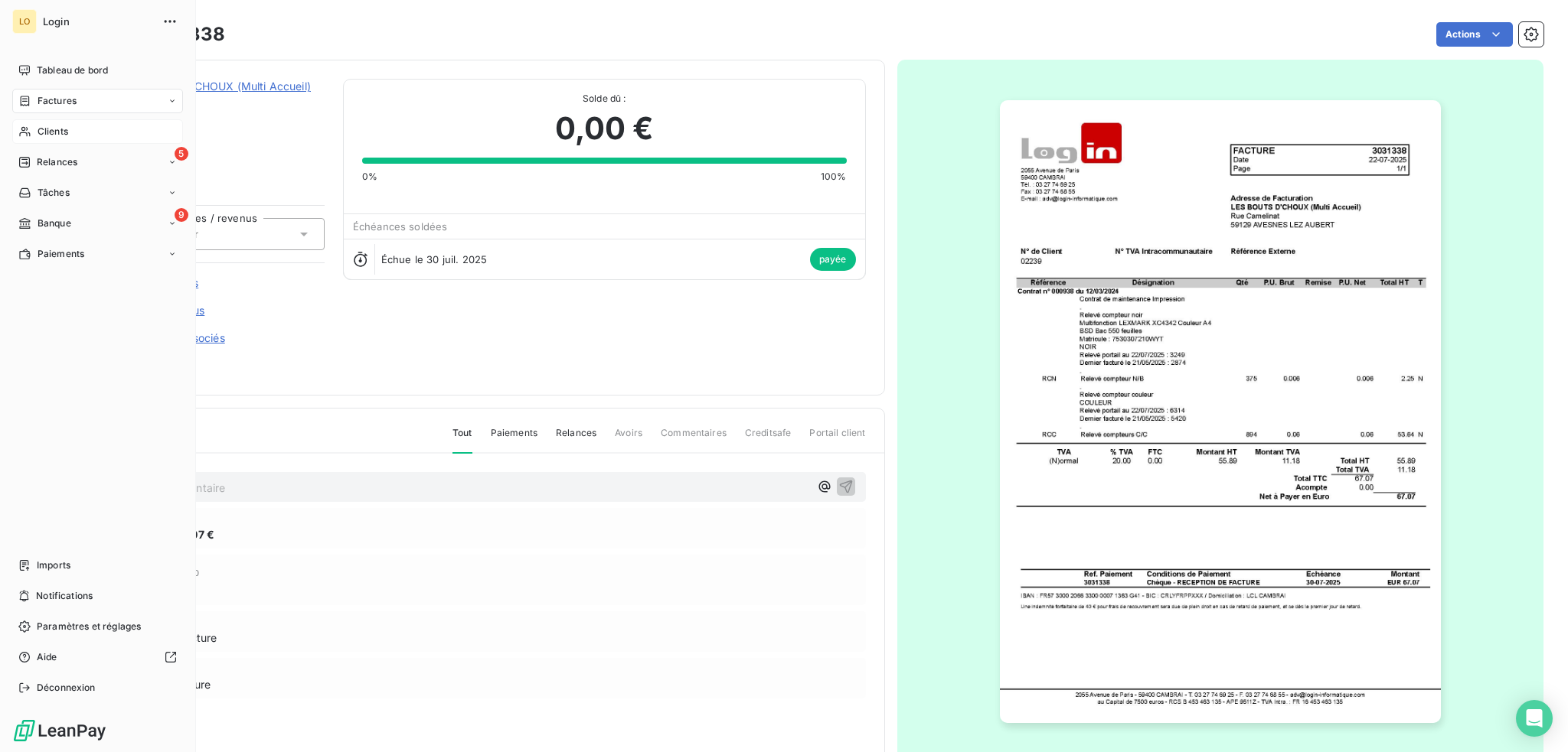
drag, startPoint x: 78, startPoint y: 73, endPoint x: 83, endPoint y: 48, distance: 25.5
click at [78, 68] on span "Tableau de bord" at bounding box center [72, 70] width 71 height 14
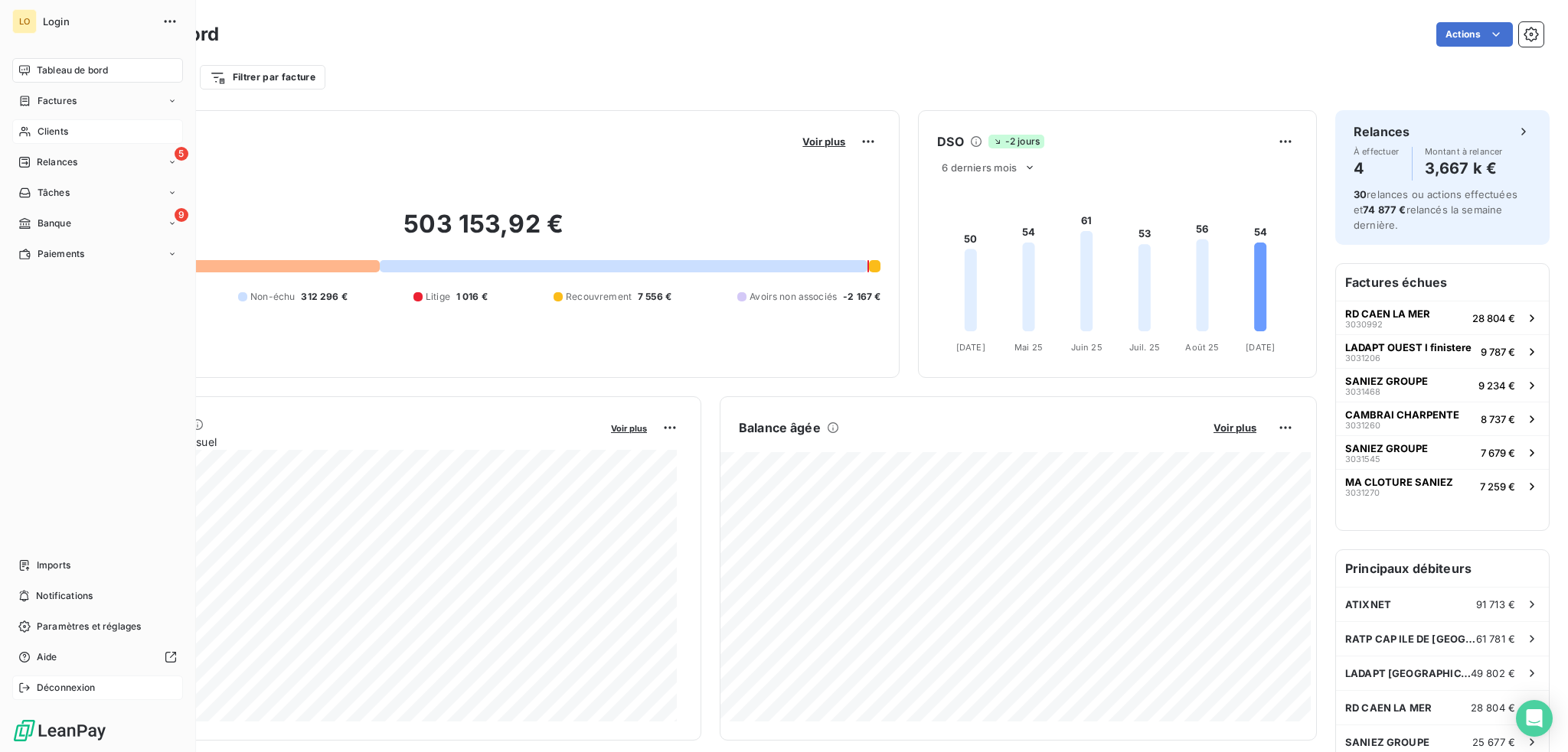
click at [70, 682] on span "Déconnexion" at bounding box center [66, 687] width 59 height 14
